Goal: Go to known website: Go to known website

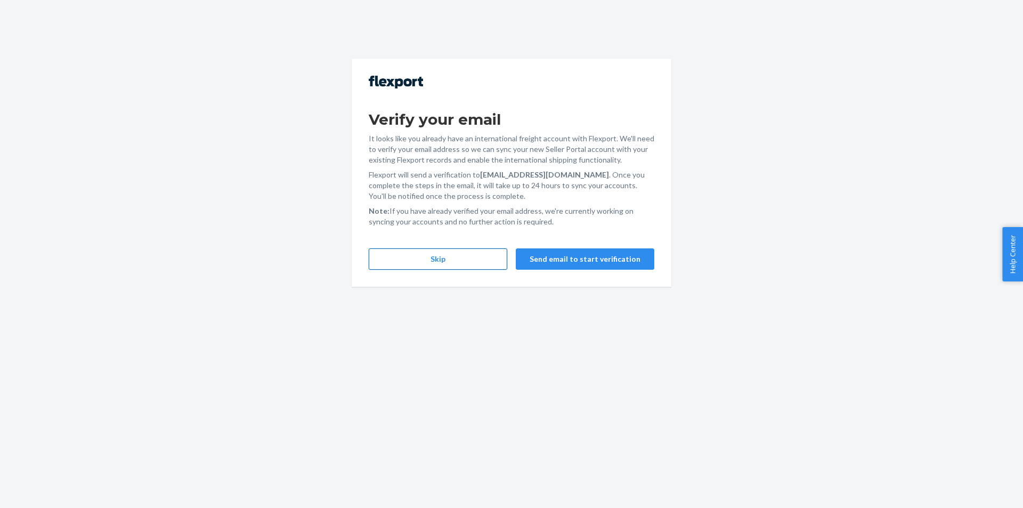
click at [463, 263] on button "Skip" at bounding box center [438, 258] width 138 height 21
